Goal: Find specific page/section: Find specific page/section

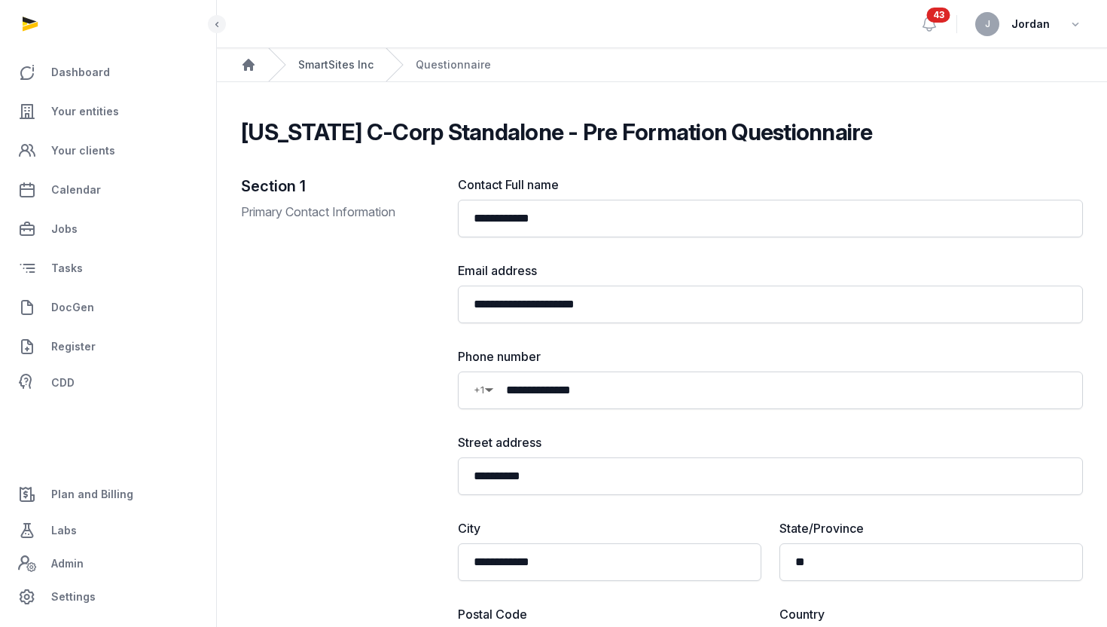
click at [328, 70] on link "SmartSites Inc" at bounding box center [335, 64] width 75 height 15
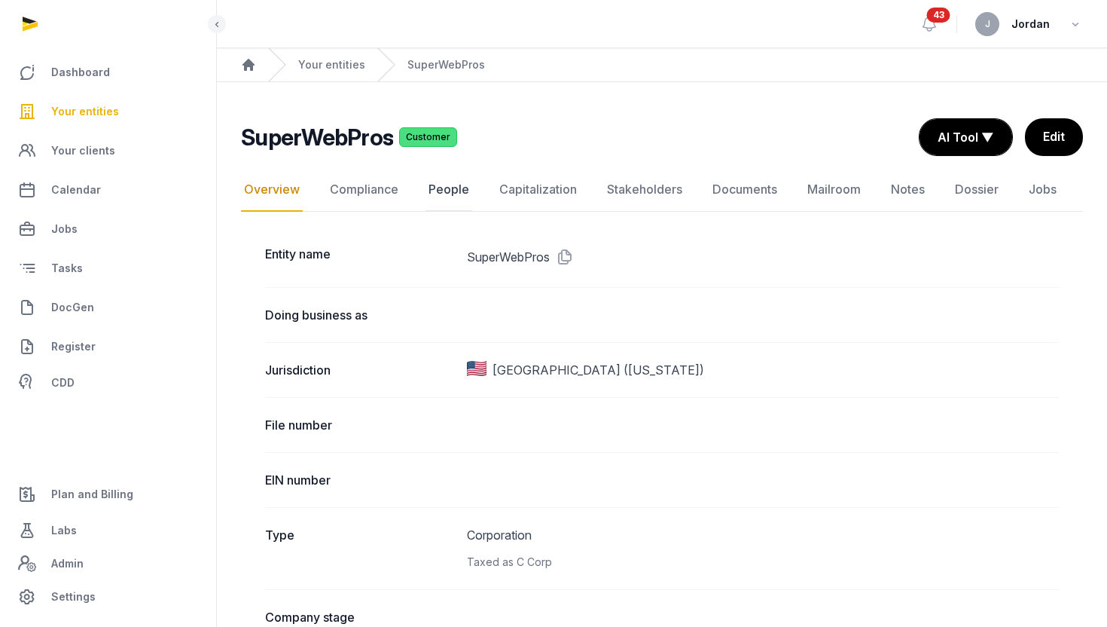
click at [444, 205] on link "People" at bounding box center [449, 190] width 47 height 44
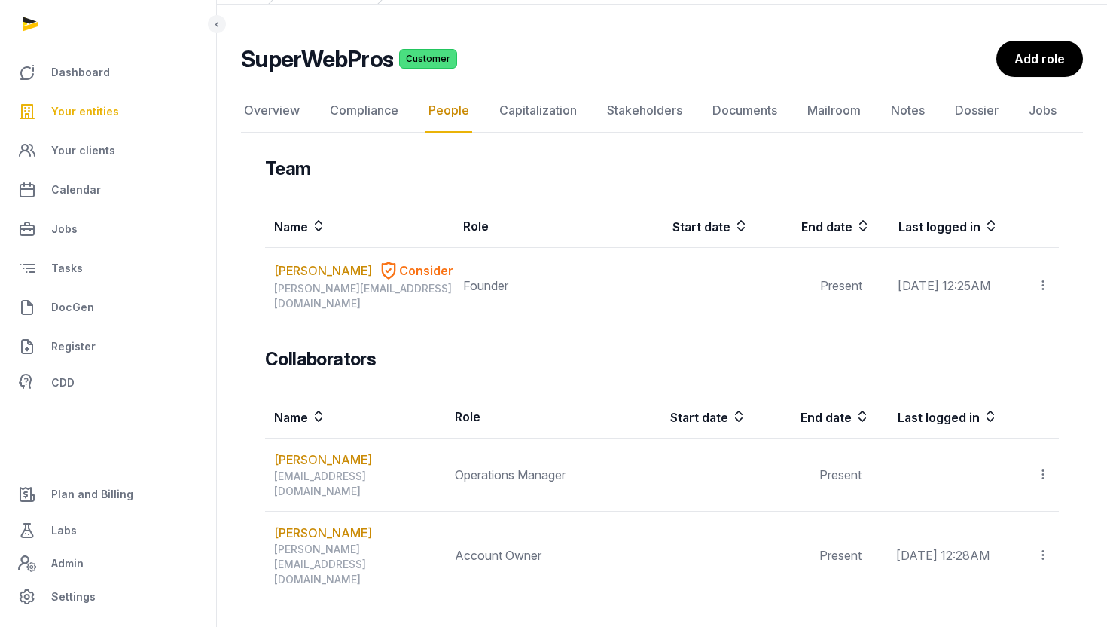
scroll to position [76, 0]
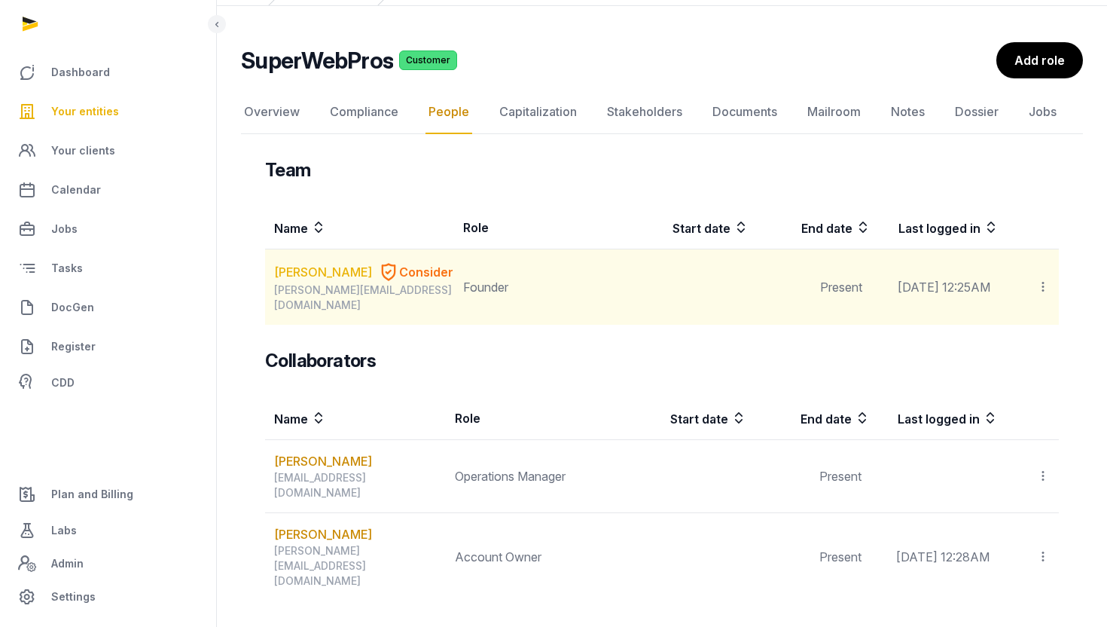
click at [331, 273] on link "[PERSON_NAME]" at bounding box center [323, 272] width 98 height 18
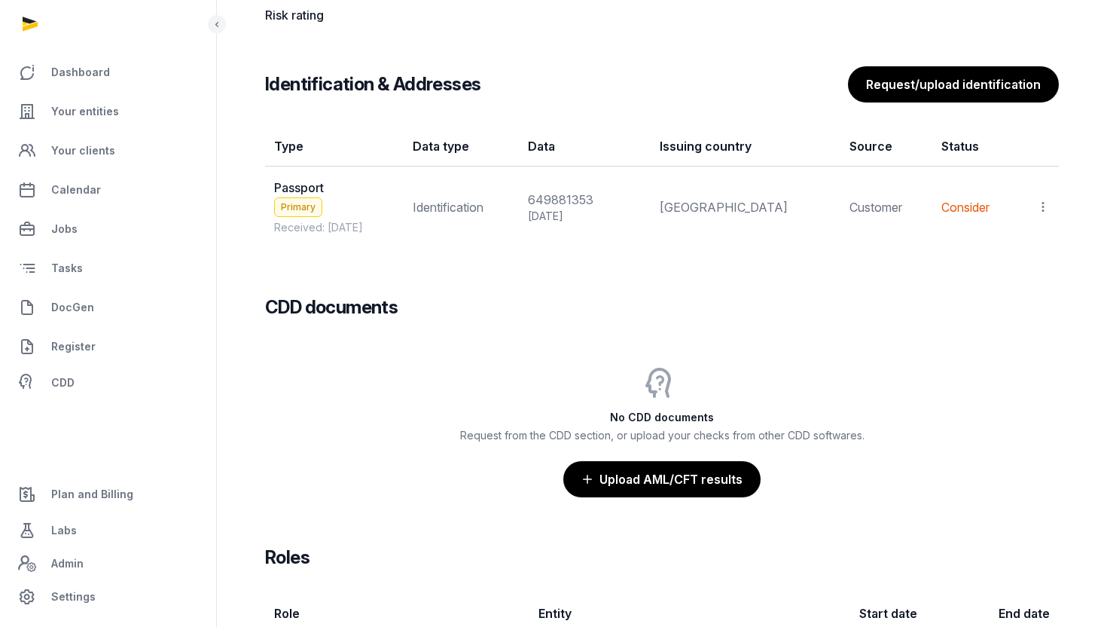
scroll to position [1235, 0]
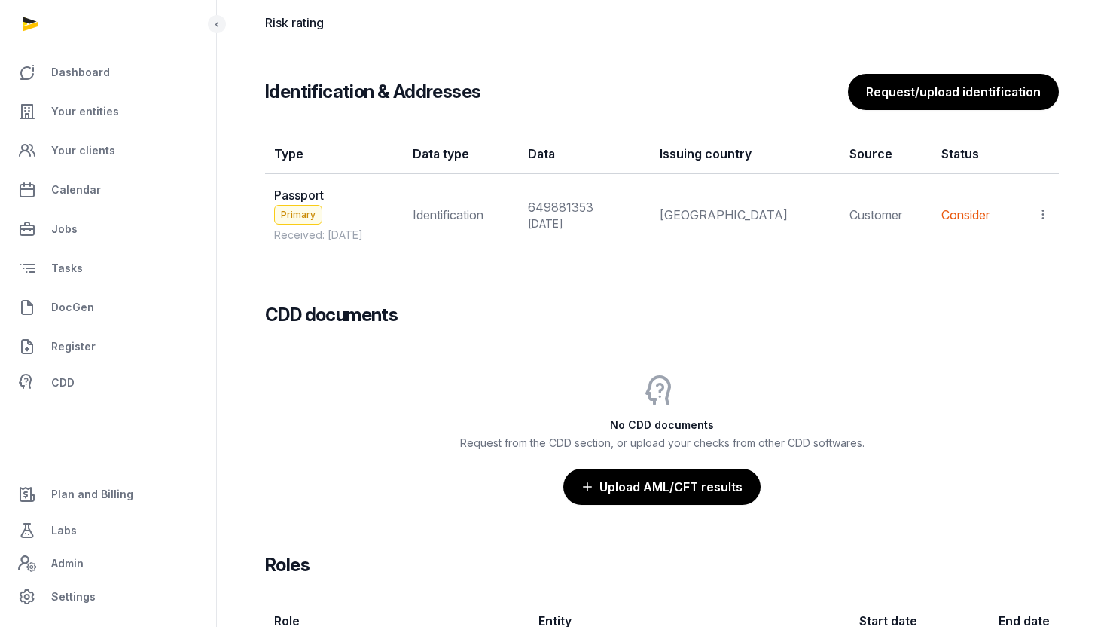
click at [1042, 208] on icon at bounding box center [1043, 214] width 14 height 16
click at [1018, 244] on div "View" at bounding box center [977, 255] width 145 height 30
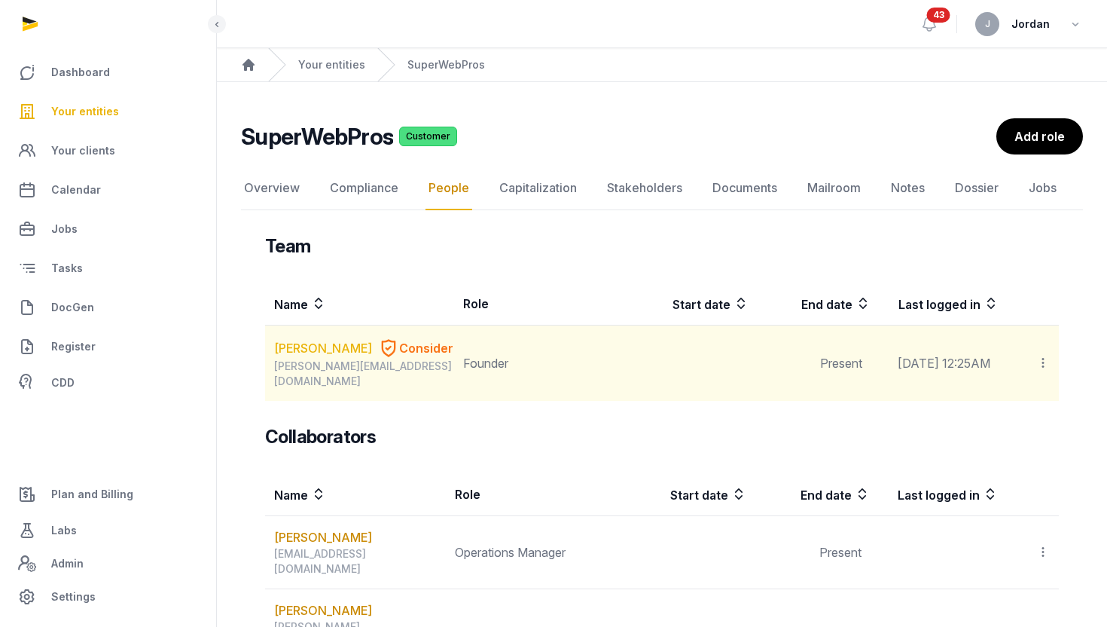
click at [331, 344] on link "[PERSON_NAME]" at bounding box center [323, 348] width 98 height 18
